Goal: Check status: Check status

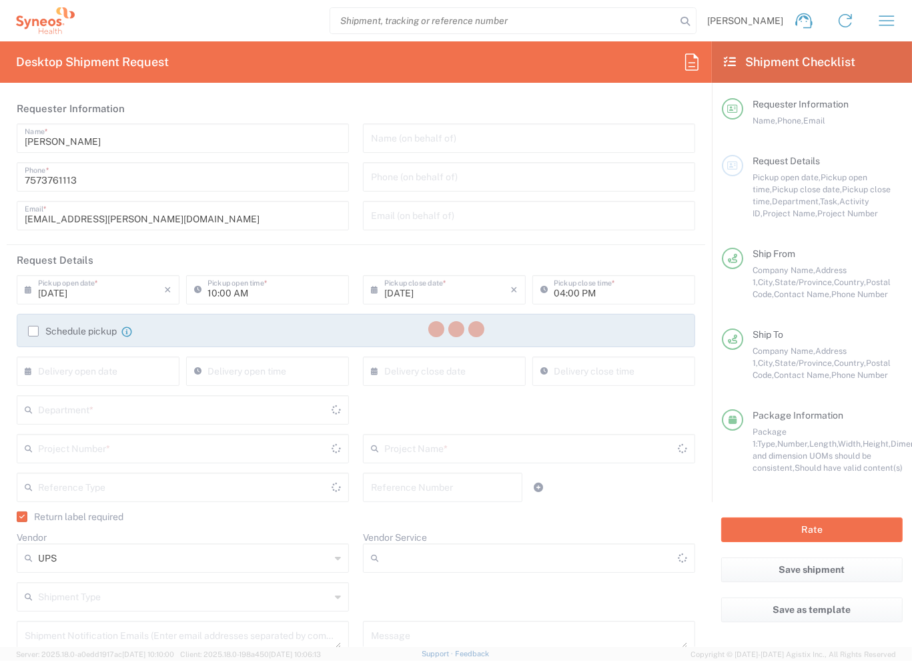
type input "3229 DEPARTMENTAL EXPENSE"
type input "Ground"
type input "[US_STATE]"
type input "[GEOGRAPHIC_DATA]"
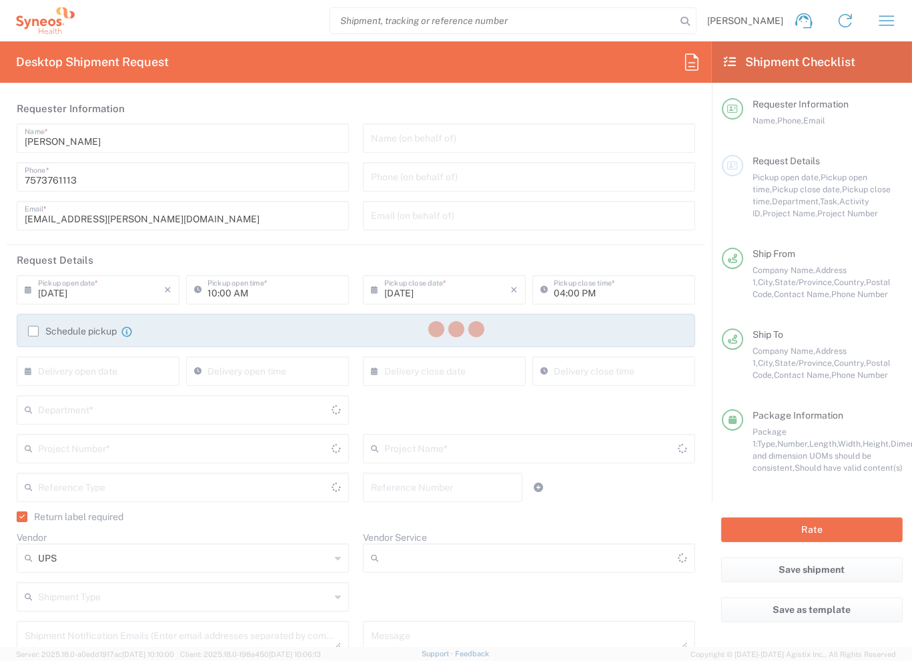
type input "Your Packaging"
type input "[US_STATE]"
type input "United States"
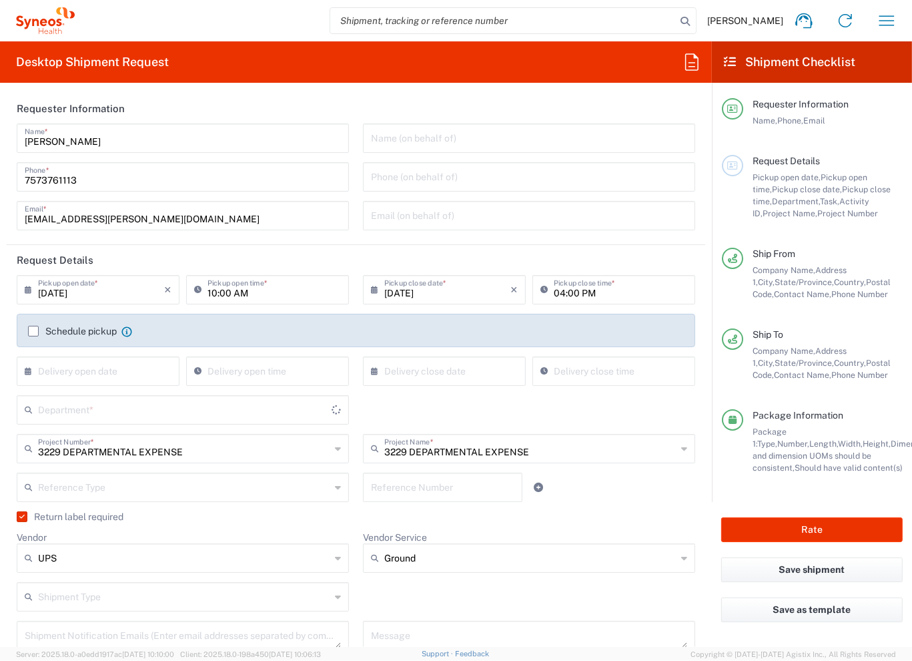
type input "3229"
type input "Syneos Health US, Inc.-Morrisville NC US"
click at [876, 17] on icon "button" at bounding box center [886, 20] width 21 height 21
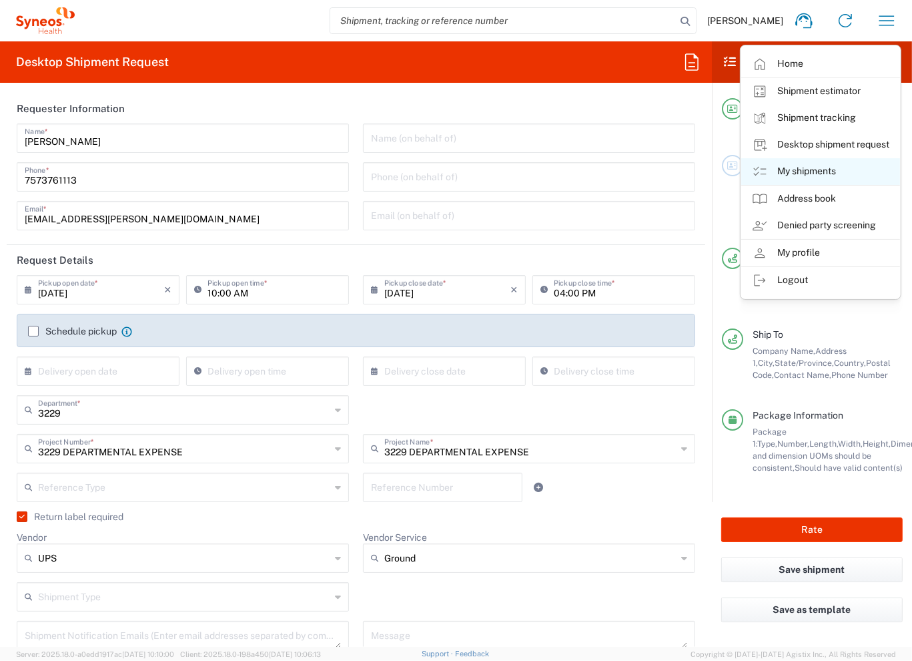
click at [843, 162] on link "My shipments" at bounding box center [821, 171] width 159 height 27
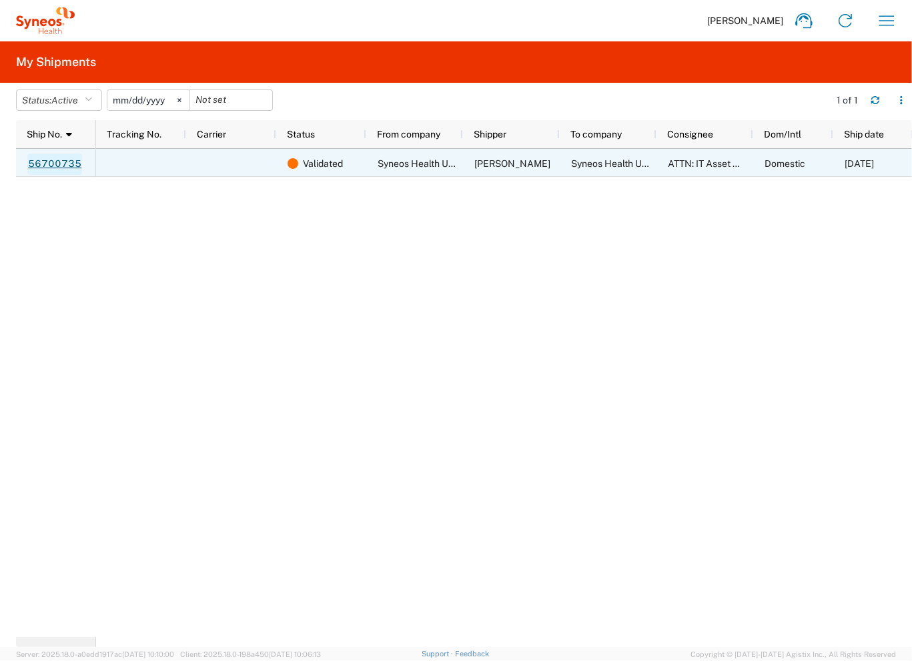
click at [65, 168] on link "56700735" at bounding box center [54, 164] width 55 height 21
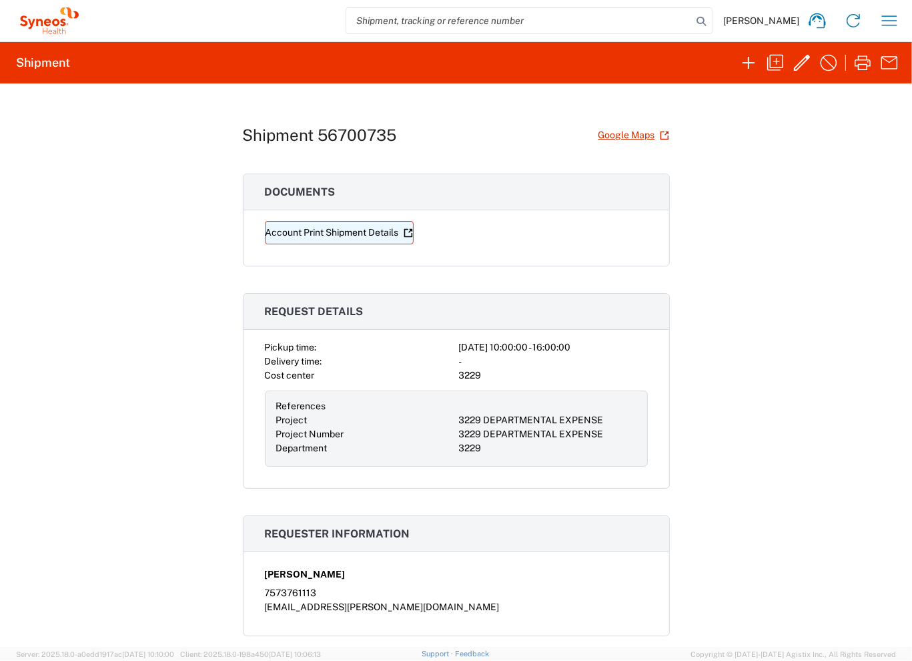
click at [372, 237] on link "Account Print Shipment Details" at bounding box center [339, 232] width 149 height 23
click at [895, 20] on icon "button" at bounding box center [889, 20] width 15 height 10
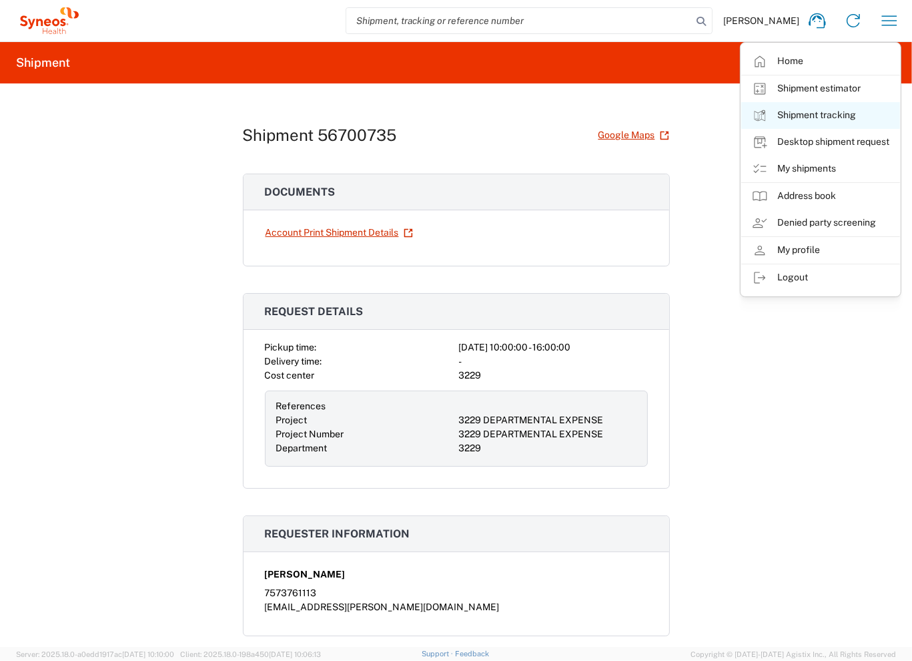
click at [840, 120] on link "Shipment tracking" at bounding box center [821, 115] width 159 height 27
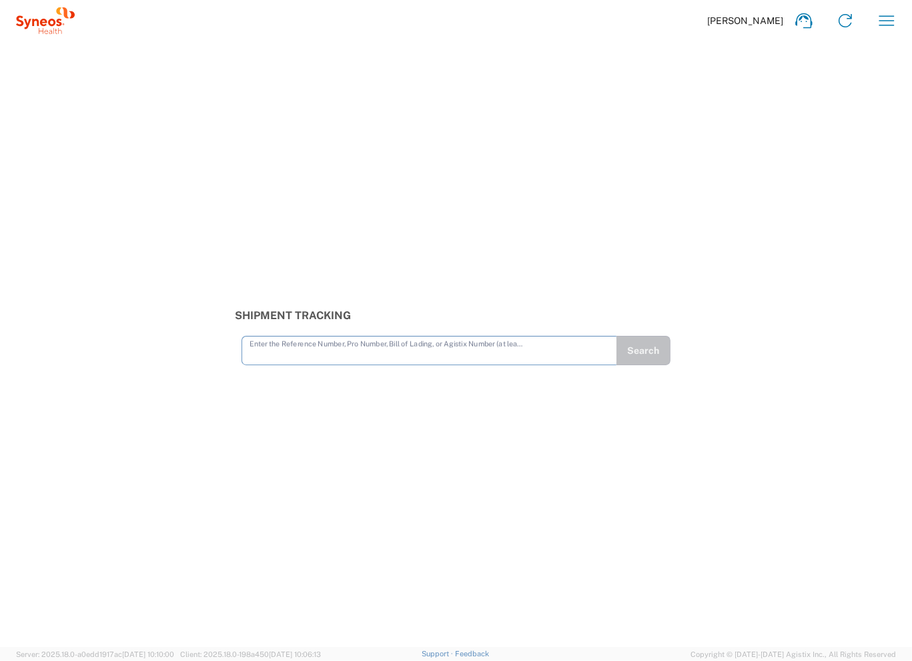
click at [441, 341] on input "text" at bounding box center [430, 349] width 360 height 23
type input "56700871"
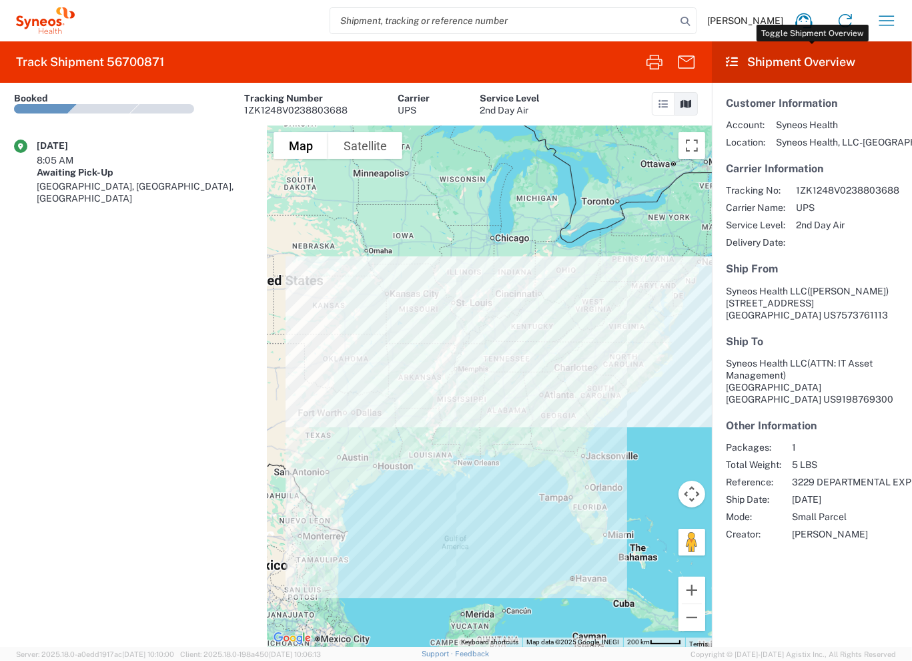
click at [771, 65] on header "Shipment Overview" at bounding box center [812, 61] width 200 height 41
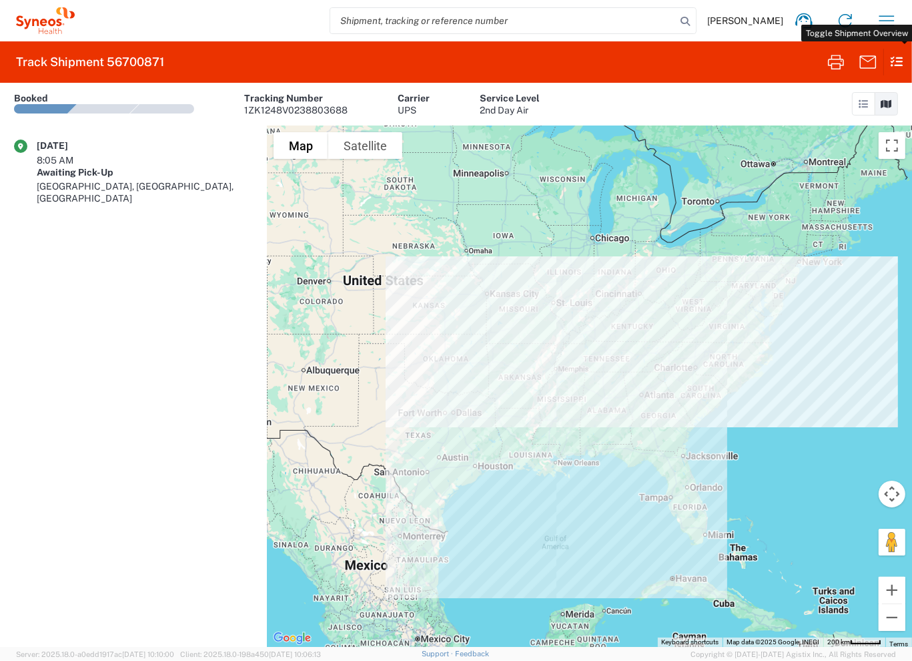
click at [900, 60] on icon at bounding box center [894, 62] width 20 height 26
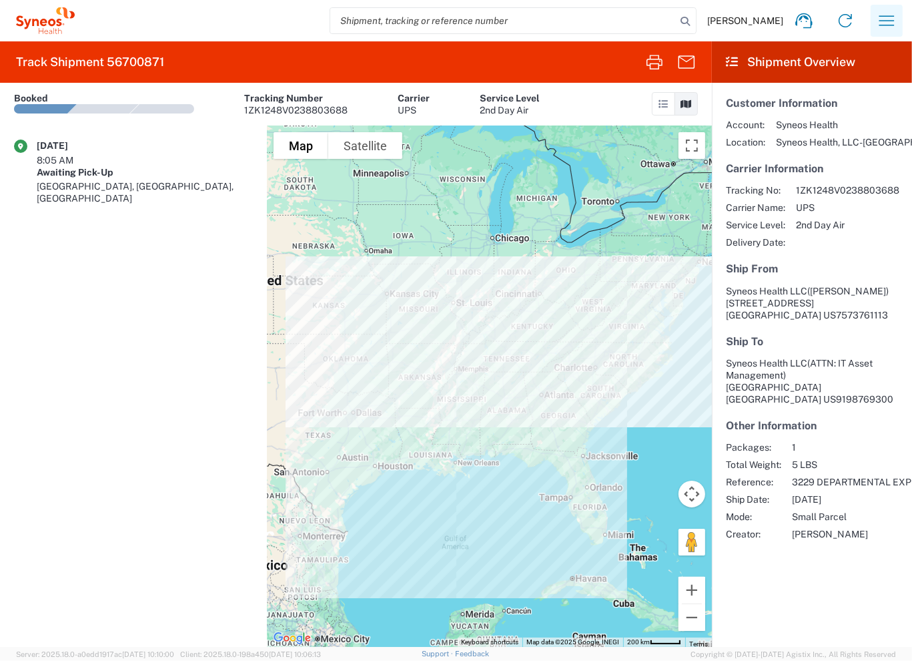
click at [882, 22] on icon "button" at bounding box center [886, 20] width 21 height 21
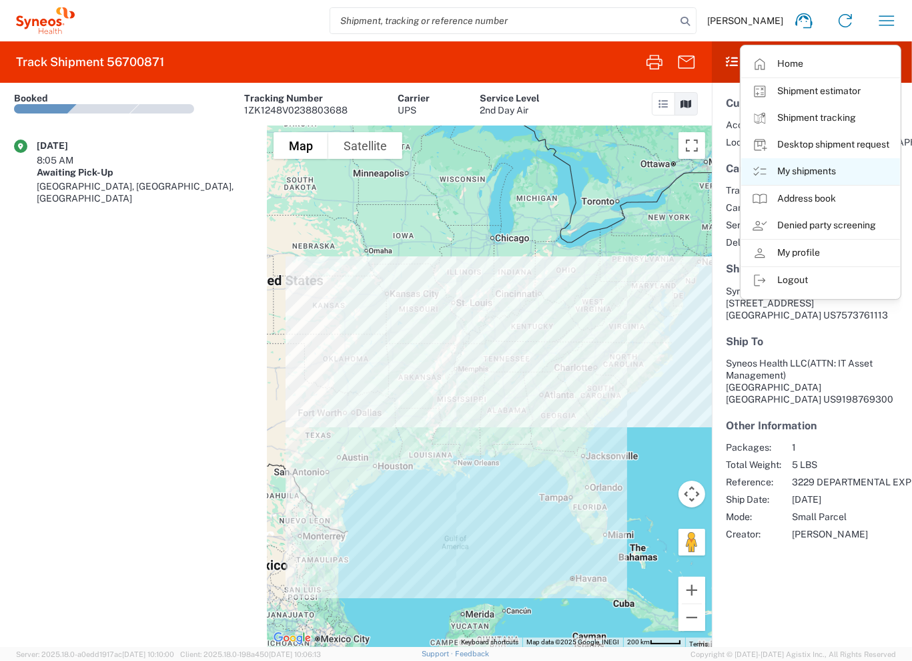
click at [827, 166] on link "My shipments" at bounding box center [821, 171] width 159 height 27
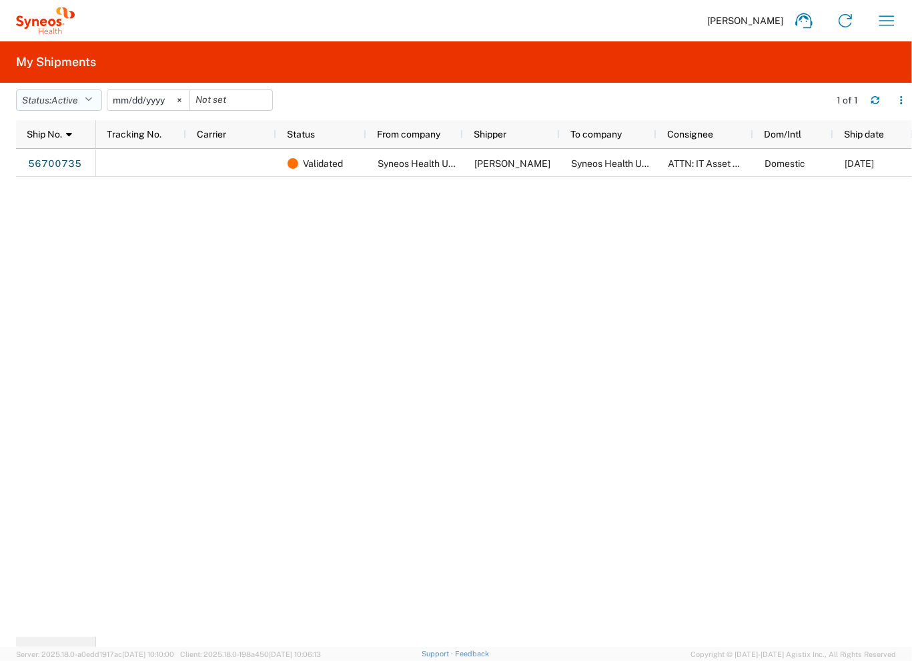
click at [85, 95] on button "Status: Active" at bounding box center [59, 99] width 86 height 21
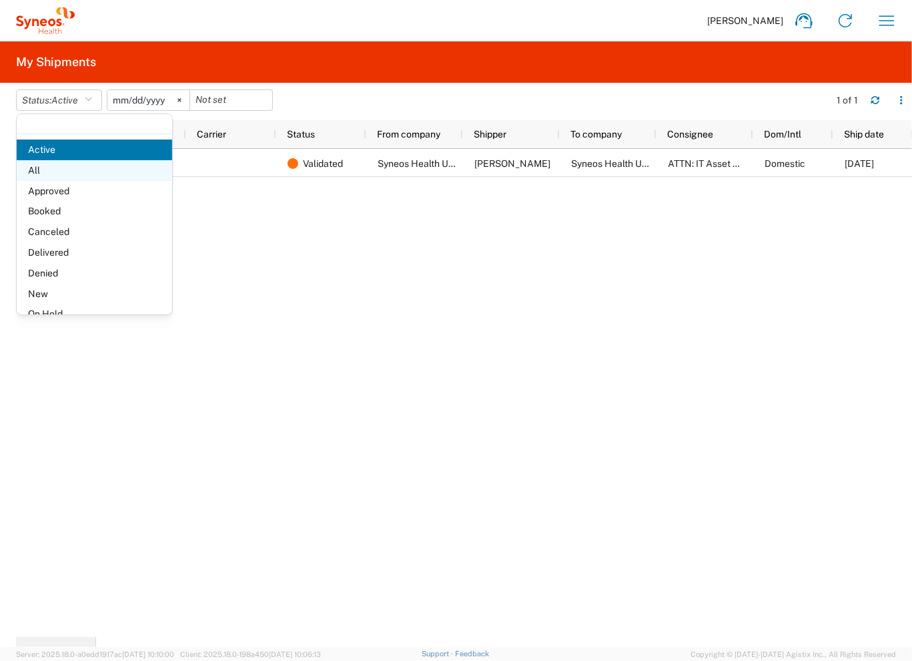
click at [84, 172] on span "All" at bounding box center [95, 170] width 156 height 21
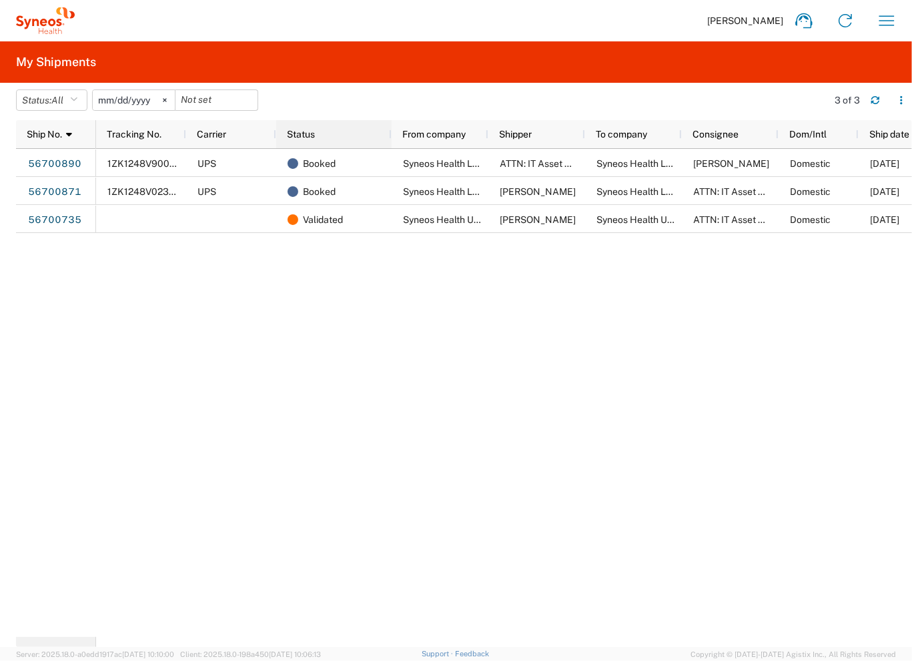
drag, startPoint x: 364, startPoint y: 129, endPoint x: 390, endPoint y: 134, distance: 25.9
click at [390, 134] on div at bounding box center [390, 134] width 5 height 28
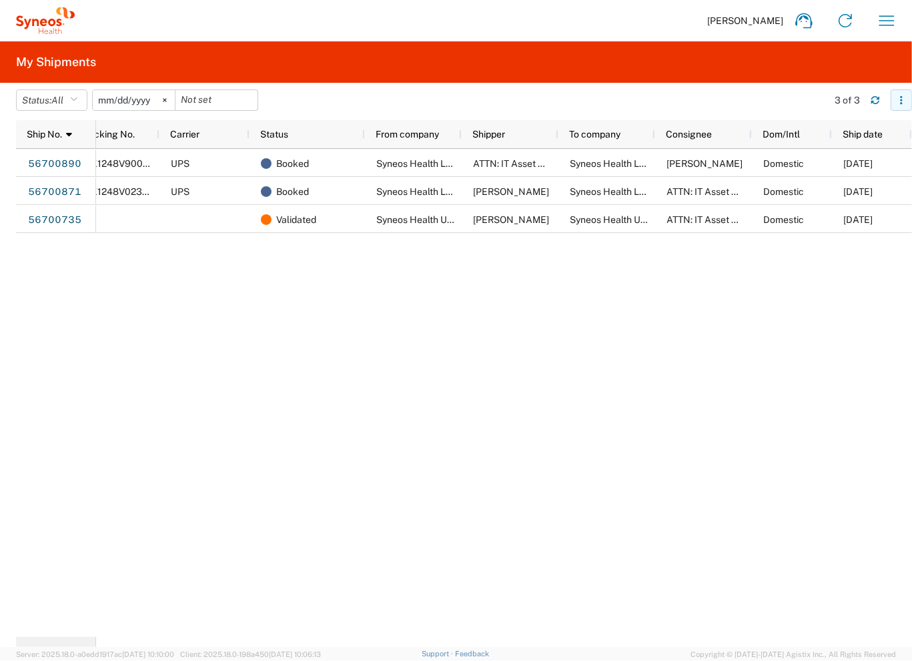
click at [904, 103] on icon "button" at bounding box center [901, 99] width 9 height 9
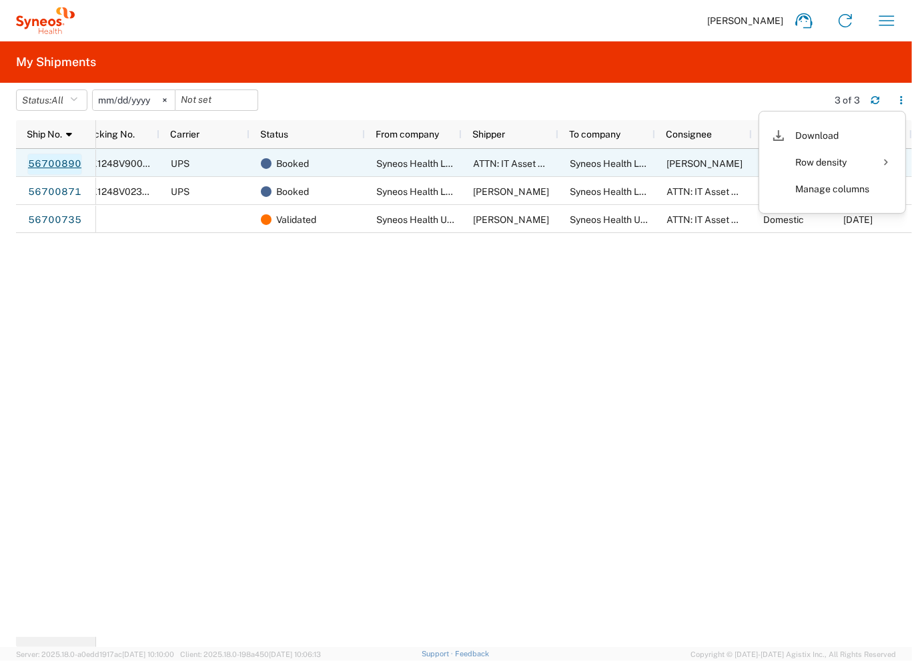
click at [70, 161] on link "56700890" at bounding box center [54, 164] width 55 height 21
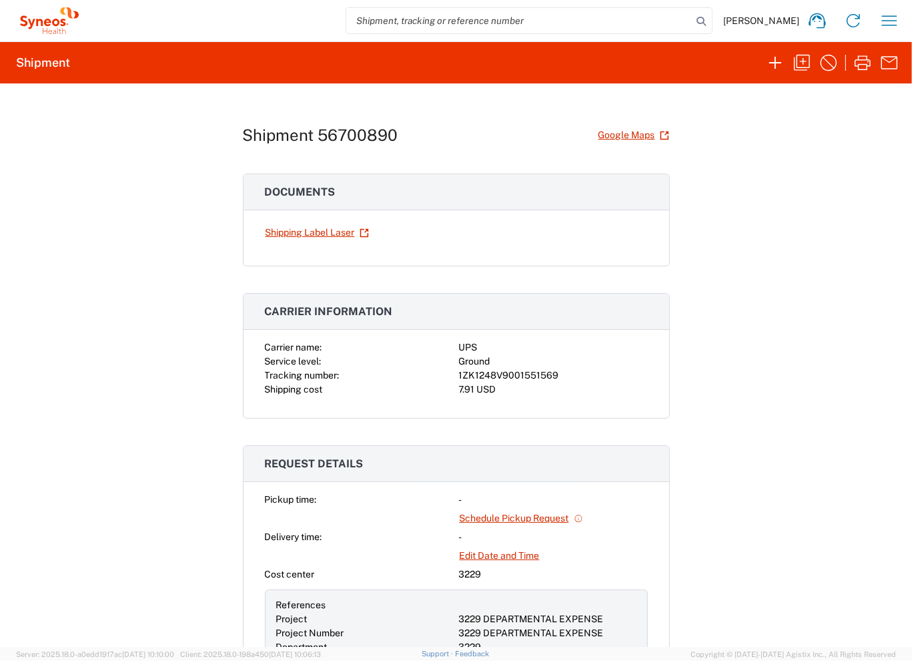
drag, startPoint x: 592, startPoint y: 148, endPoint x: 826, endPoint y: 100, distance: 238.5
click at [835, 113] on div "Shipment 56700890 Google Maps Documents Shipping Label Laser Carrier informatio…" at bounding box center [456, 364] width 912 height 563
click at [830, 70] on icon "button" at bounding box center [829, 63] width 17 height 17
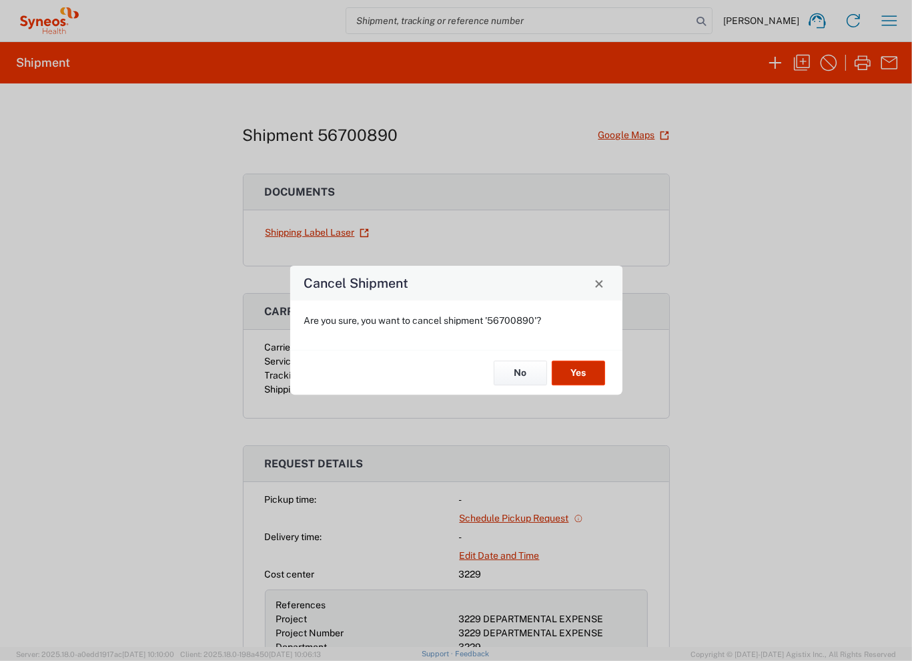
click at [583, 372] on button "Yes" at bounding box center [578, 372] width 53 height 25
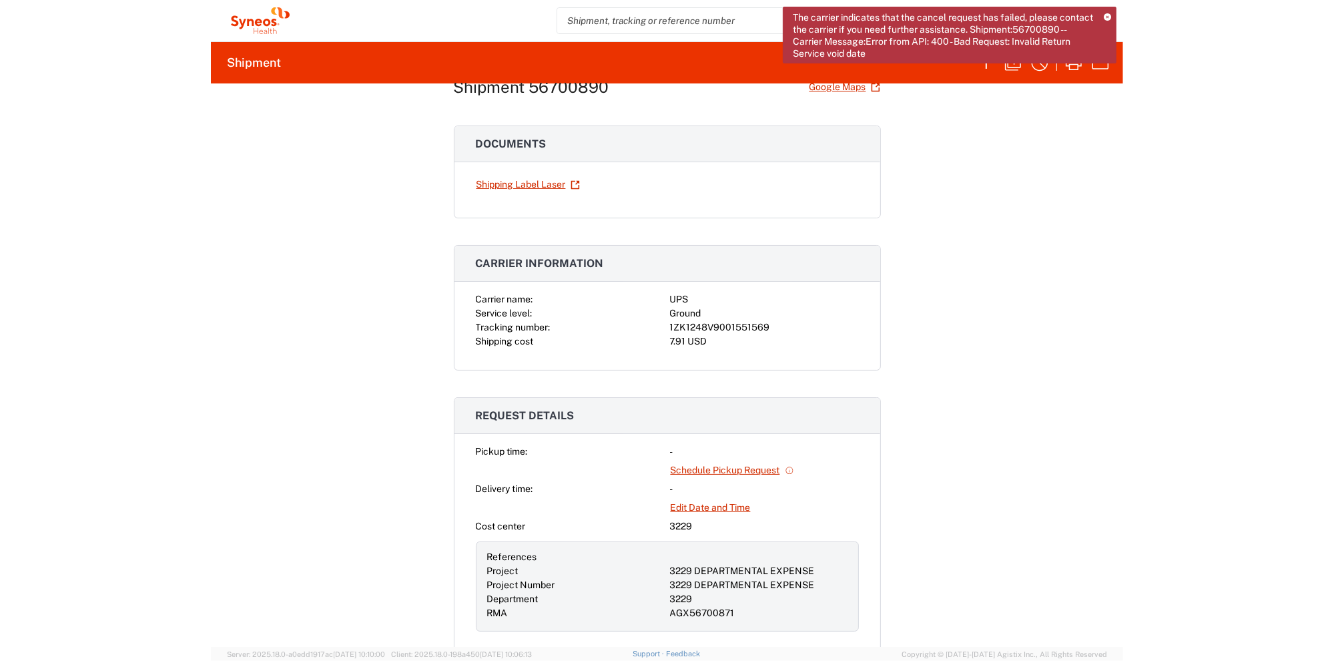
scroll to position [31, 0]
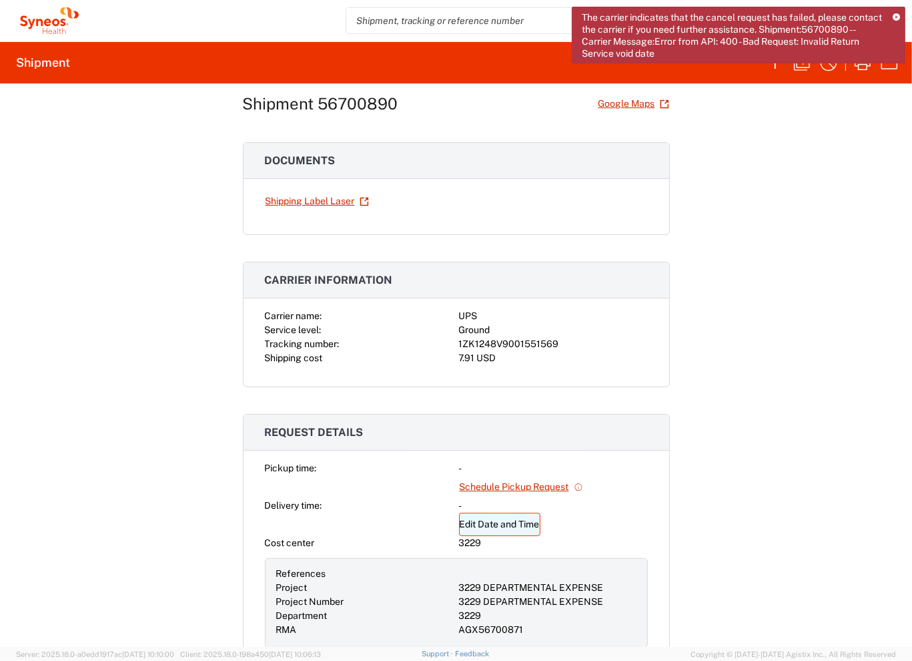
click at [499, 523] on link "Edit Date and Time" at bounding box center [499, 524] width 81 height 23
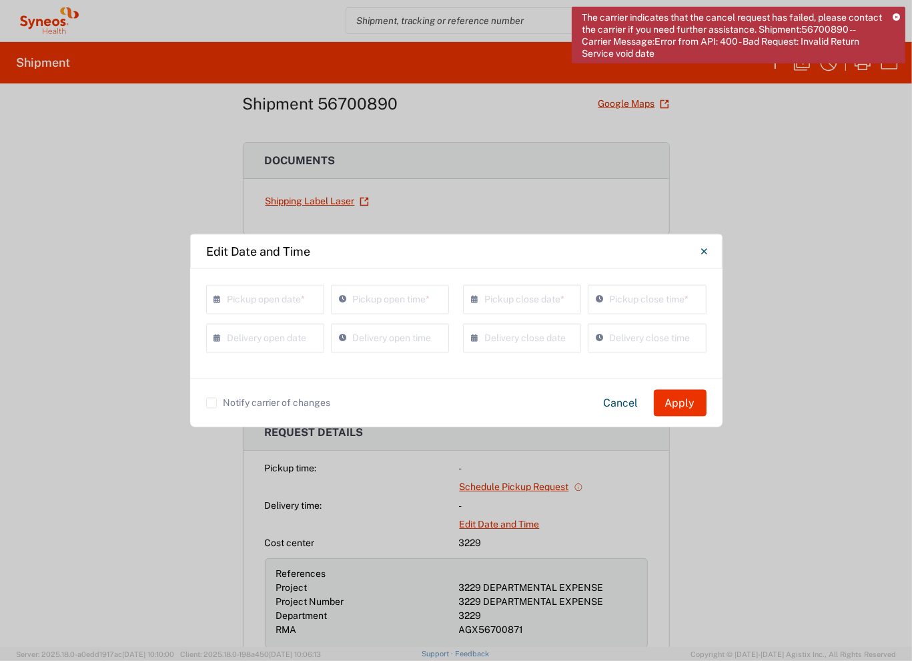
click at [267, 296] on input "text" at bounding box center [268, 298] width 81 height 23
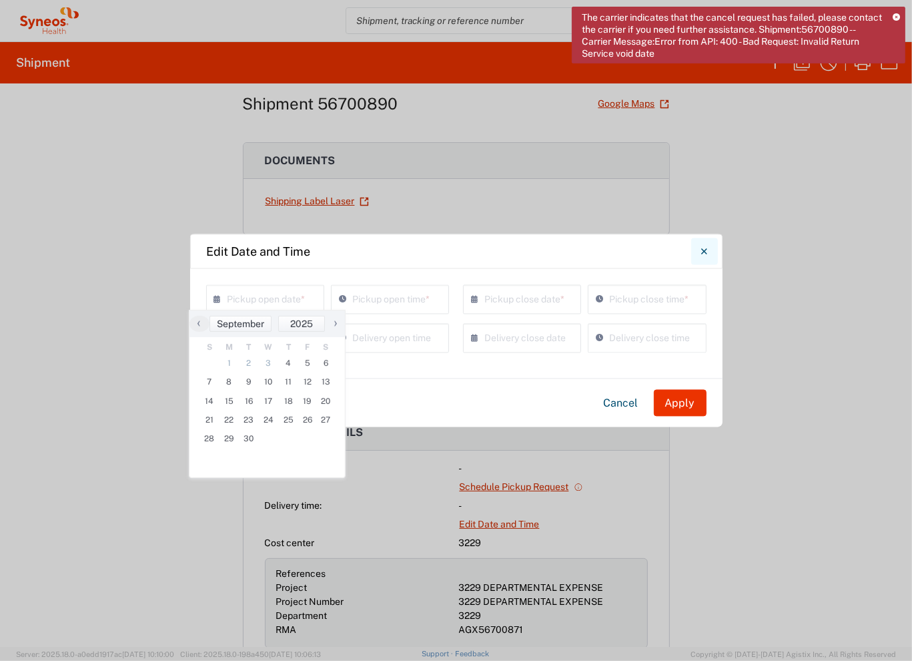
click at [705, 246] on icon "Close" at bounding box center [704, 252] width 6 height 12
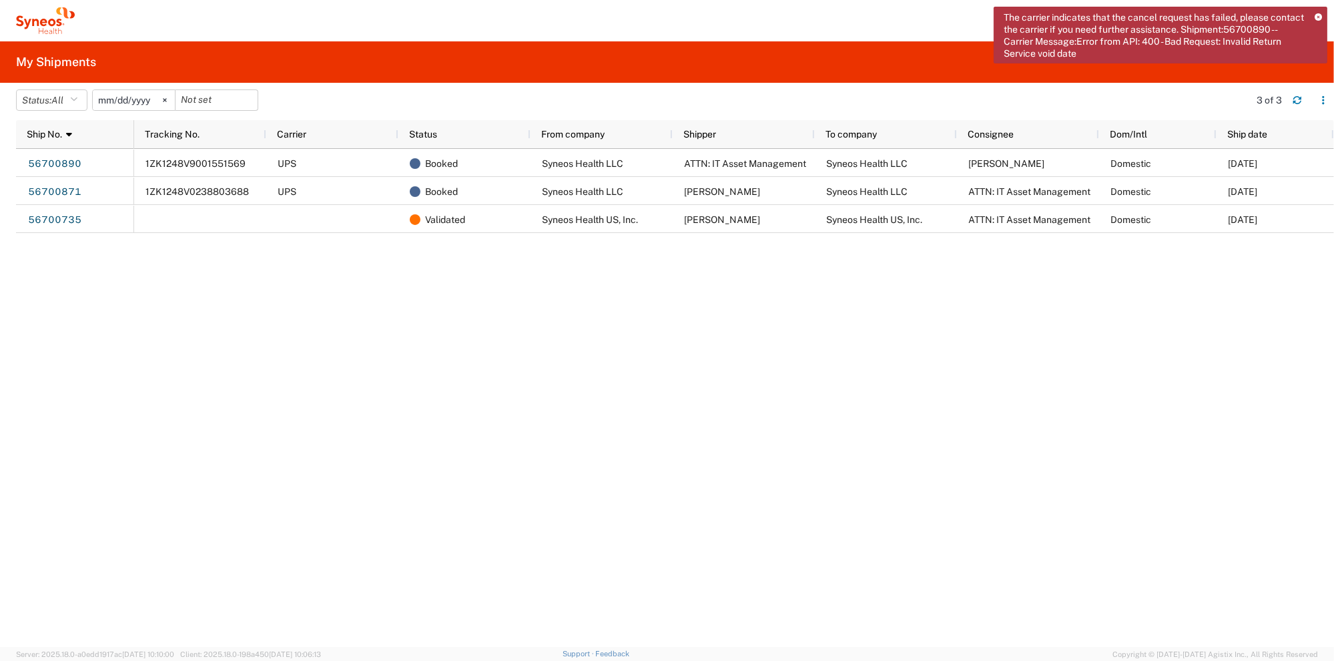
click at [358, 290] on div "1ZK1248V9001551569 UPS Booked Syneos Health LLC ATTN: IT Asset Management Syneo…" at bounding box center [734, 398] width 1200 height 498
click at [451, 86] on header "Status: All Active All Approved Booked Canceled Delivered Denied New On Hold Pe…" at bounding box center [675, 101] width 1318 height 37
click at [1314, 14] on div "The carrier indicates that the cancel request has failed, please contact the ca…" at bounding box center [1161, 35] width 334 height 57
click at [1317, 15] on icon at bounding box center [1318, 17] width 7 height 7
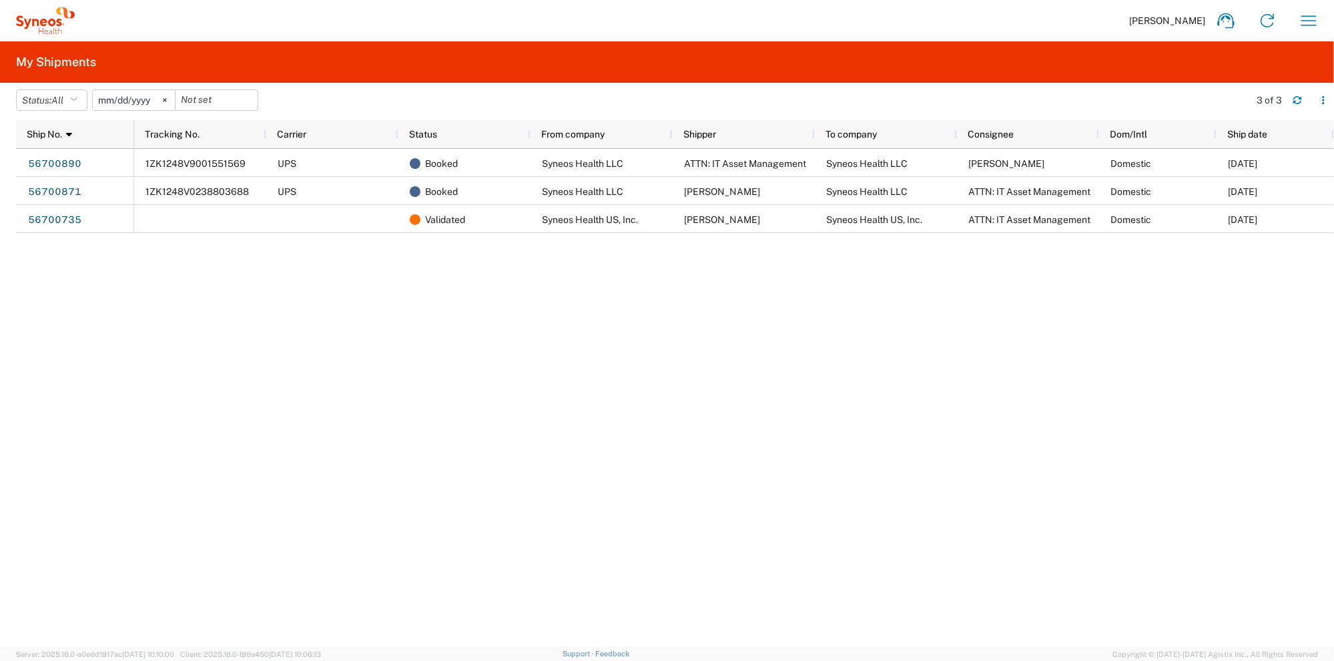
click at [446, 292] on div "1ZK1248V9001551569 UPS Booked Syneos Health LLC ATTN: IT Asset Management Syneo…" at bounding box center [734, 398] width 1200 height 498
click at [1253, 373] on div "1ZK1248V9001551569 UPS Booked Syneos Health LLC ATTN: IT Asset Management Syneo…" at bounding box center [734, 398] width 1200 height 498
drag, startPoint x: 1145, startPoint y: 462, endPoint x: 1160, endPoint y: 446, distance: 21.7
click at [1145, 462] on div "1ZK1248V9001551569 UPS Booked Syneos Health LLC ATTN: IT Asset Management Syneo…" at bounding box center [734, 398] width 1200 height 498
